Goal: Task Accomplishment & Management: Manage account settings

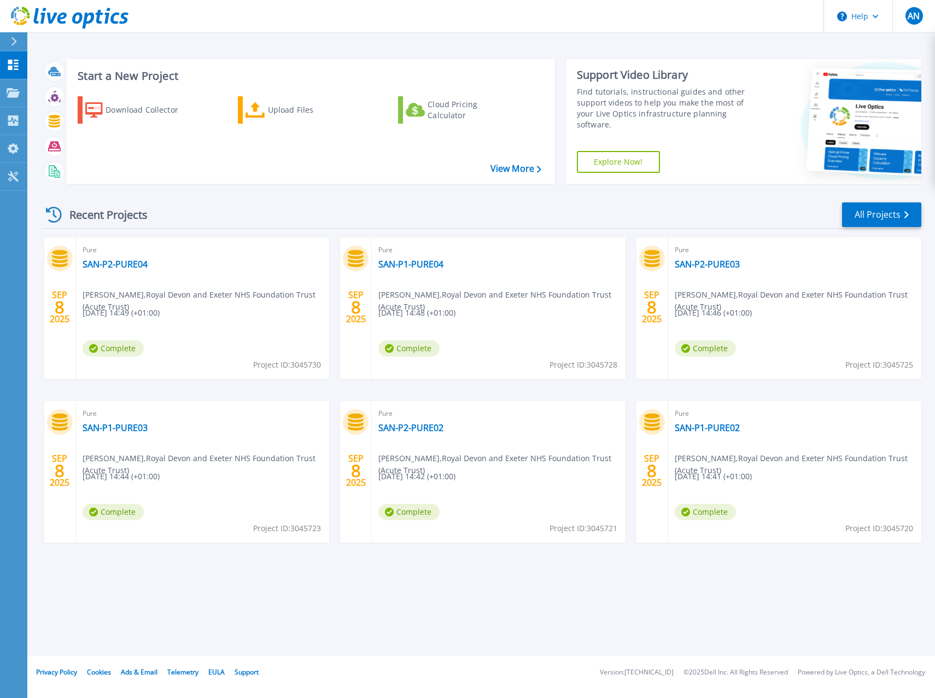
click at [295, 365] on span "Project ID: 3045730" at bounding box center [287, 365] width 68 height 12
copy span "3045730"
click at [877, 223] on link "All Projects" at bounding box center [881, 214] width 79 height 25
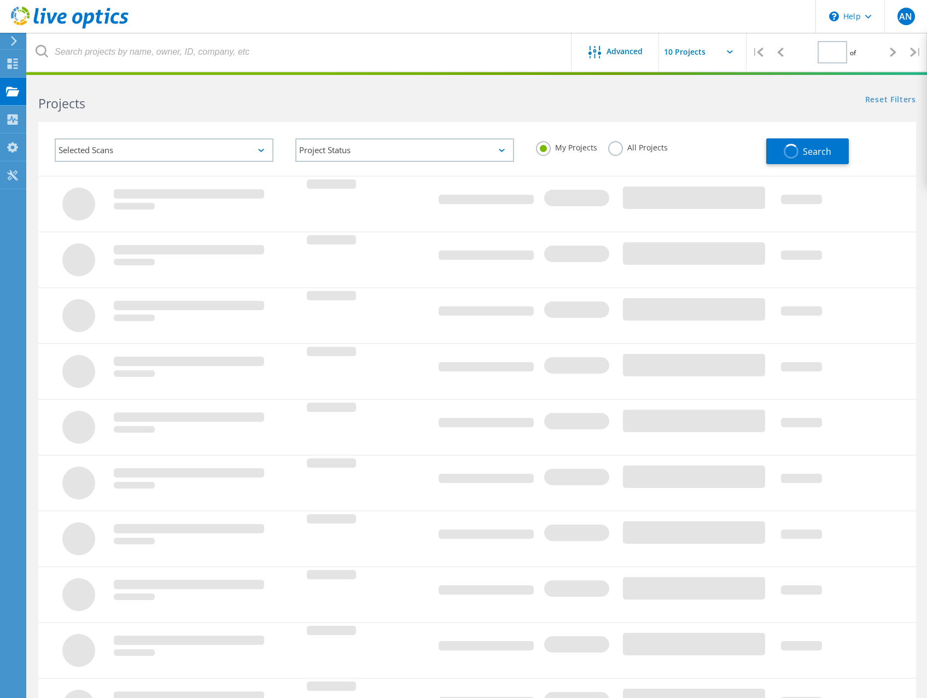
type input "1"
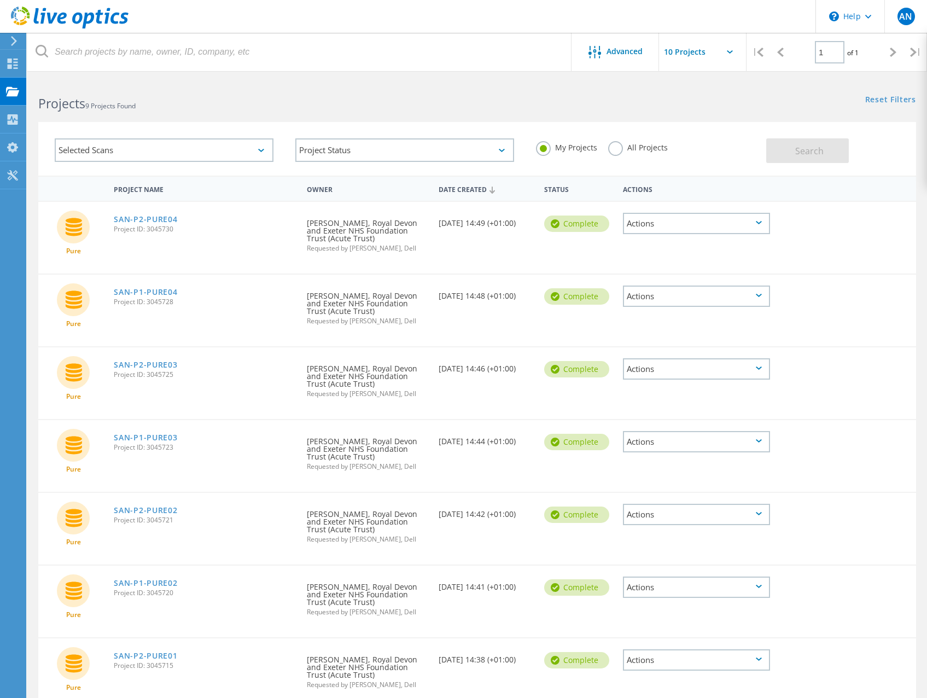
click at [149, 191] on div "Project Name" at bounding box center [204, 188] width 193 height 20
click at [149, 191] on div "Project Name" at bounding box center [204, 188] width 193 height 21
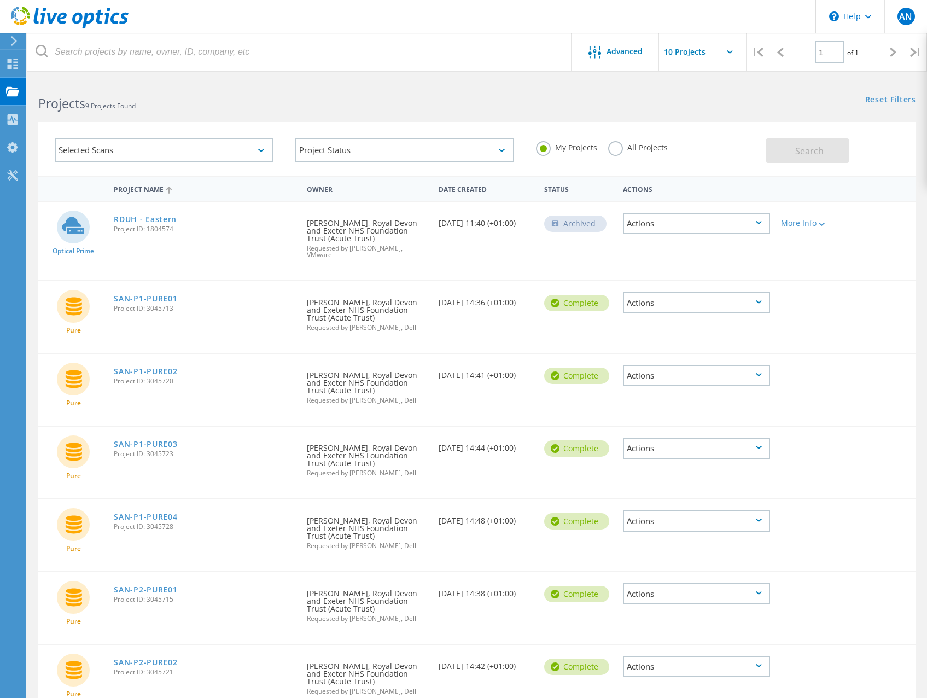
click at [158, 305] on span "Project ID: 3045713" at bounding box center [205, 308] width 182 height 7
click at [480, 182] on div "Date Created" at bounding box center [486, 188] width 106 height 20
click at [479, 185] on div "Date Created" at bounding box center [486, 188] width 106 height 21
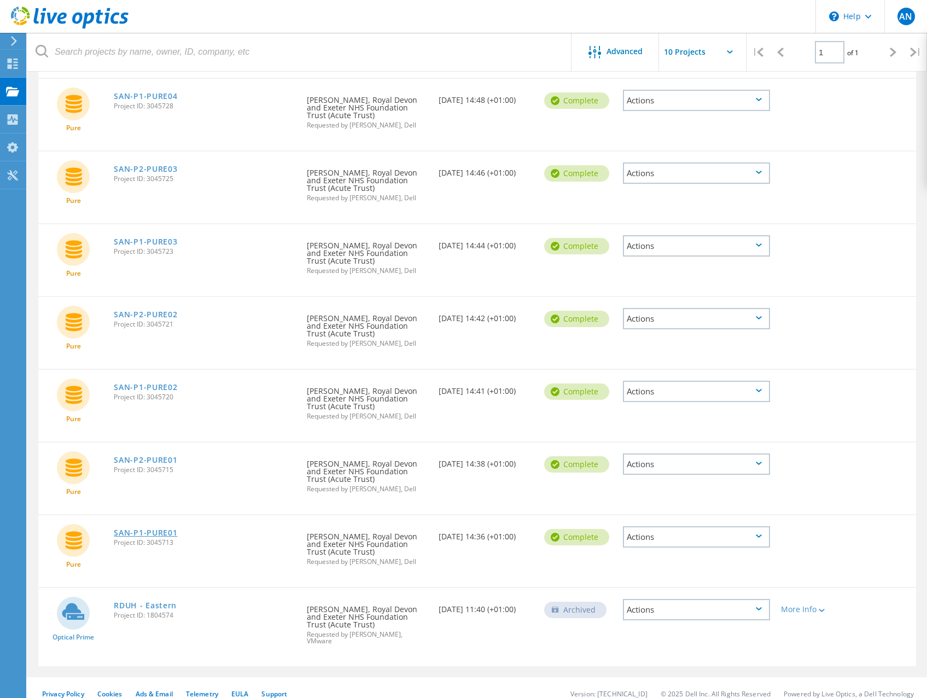
scroll to position [201, 0]
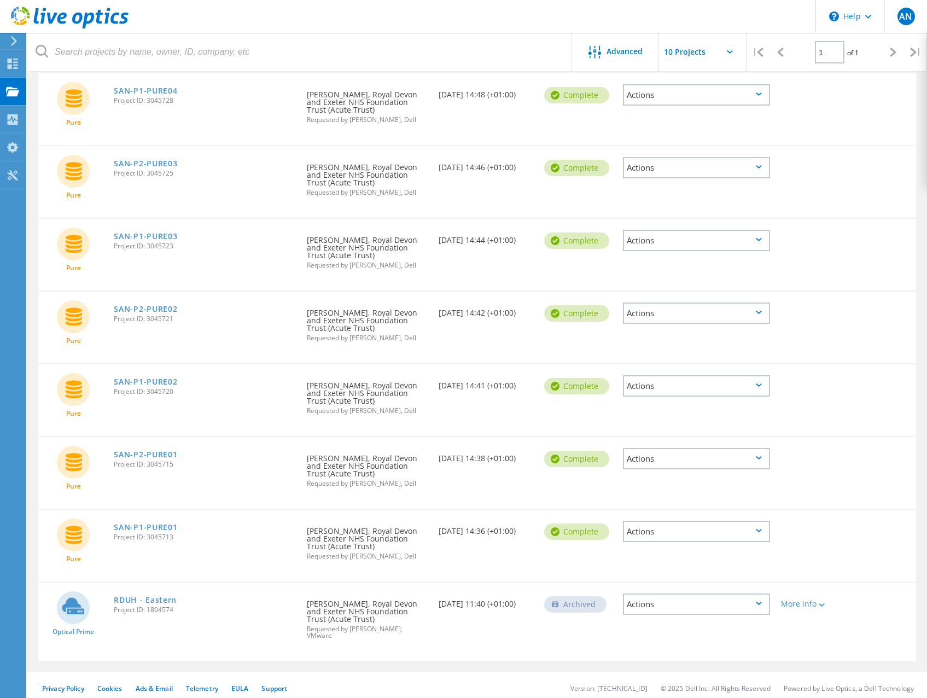
click at [162, 537] on span "Project ID: 3045713" at bounding box center [205, 537] width 182 height 7
click at [161, 538] on span "Project ID: 3045713" at bounding box center [205, 537] width 182 height 7
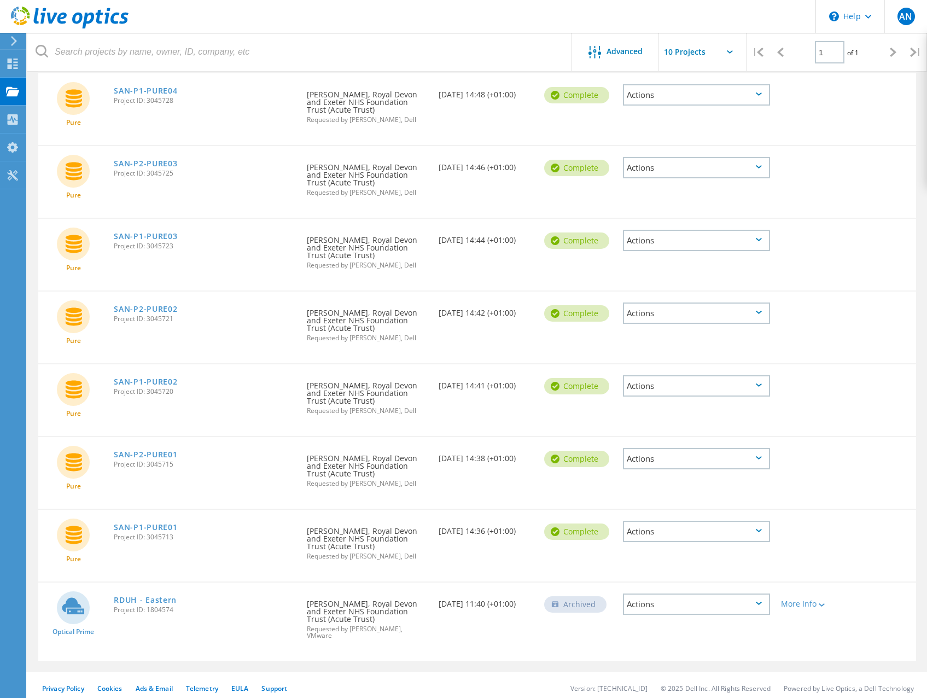
click at [160, 464] on span "Project ID: 3045715" at bounding box center [205, 464] width 182 height 7
click at [160, 465] on span "Project ID: 3045715" at bounding box center [205, 464] width 182 height 7
copy span "3045715"
click at [160, 393] on span "Project ID: 3045720" at bounding box center [205, 391] width 182 height 7
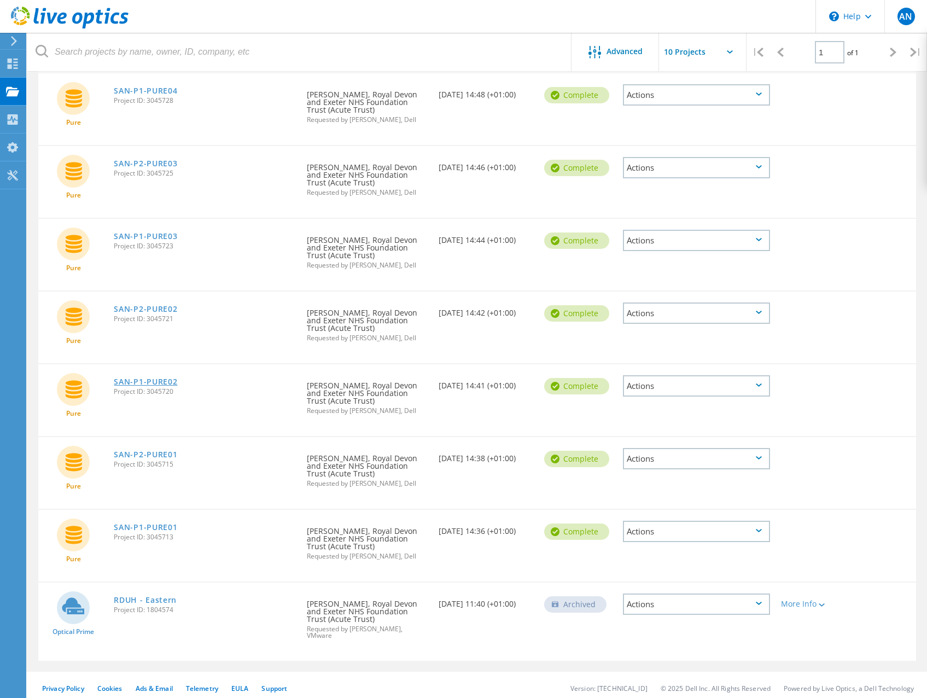
copy span "3045720"
click at [166, 319] on span "Project ID: 3045721" at bounding box center [205, 319] width 182 height 7
copy span "3045721"
click at [161, 243] on span "Project ID: 3045723" at bounding box center [205, 246] width 182 height 7
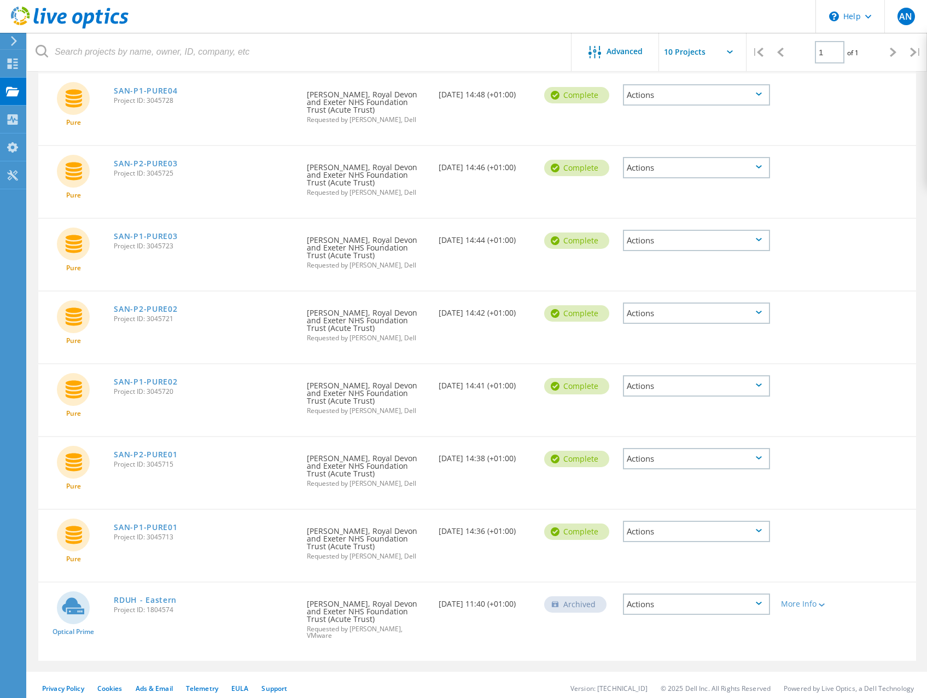
click at [161, 243] on span "Project ID: 3045723" at bounding box center [205, 246] width 182 height 7
copy span "3045723"
click at [155, 176] on span "Project ID: 3045725" at bounding box center [205, 173] width 182 height 7
copy span "3045725"
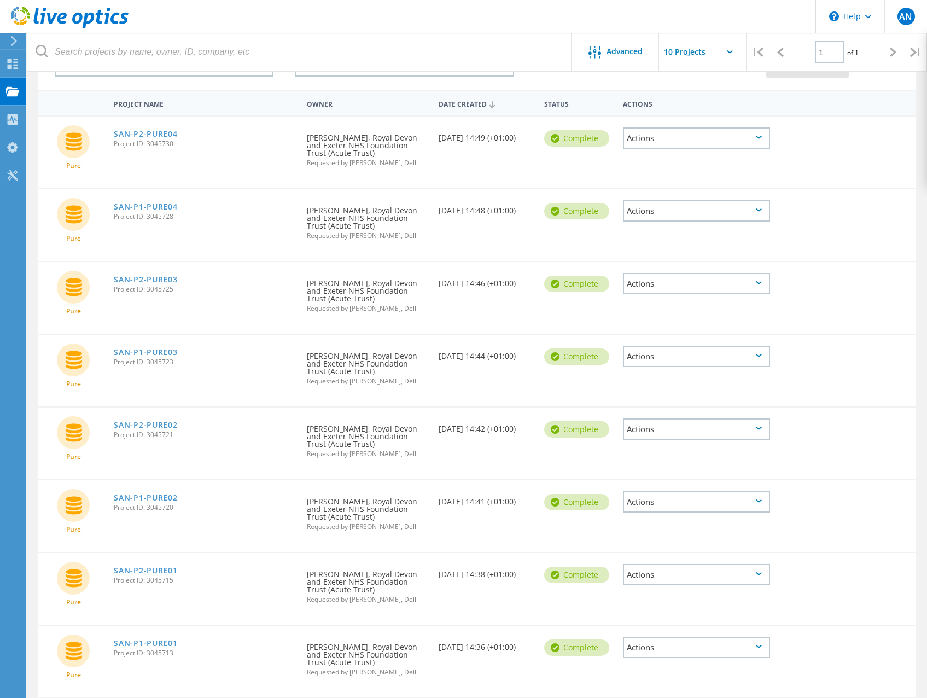
scroll to position [37, 0]
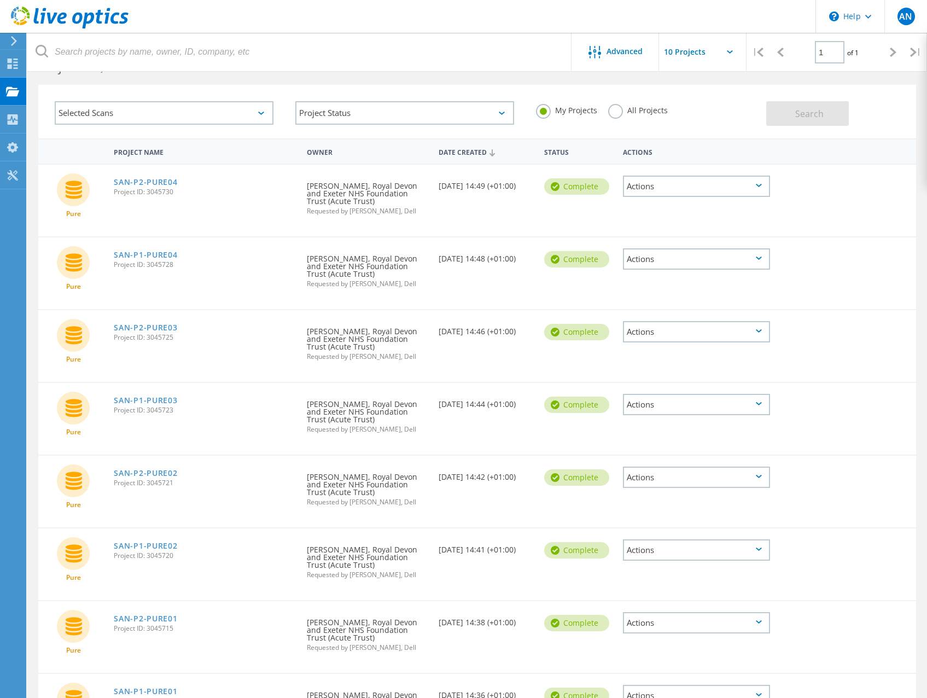
click at [157, 264] on span "Project ID: 3045728" at bounding box center [205, 264] width 182 height 7
copy span "3045728"
click at [159, 193] on span "Project ID: 3045730" at bounding box center [205, 192] width 182 height 7
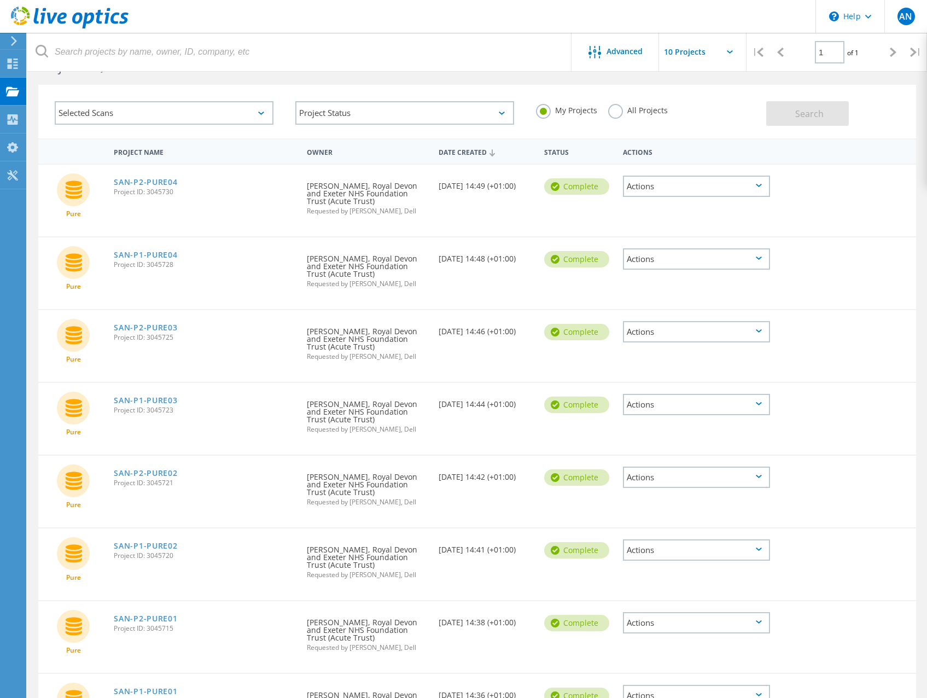
copy span "3045730"
click at [754, 194] on div "Actions" at bounding box center [696, 186] width 147 height 21
click at [674, 154] on div "Project Details" at bounding box center [696, 152] width 145 height 17
